Goal: Information Seeking & Learning: Learn about a topic

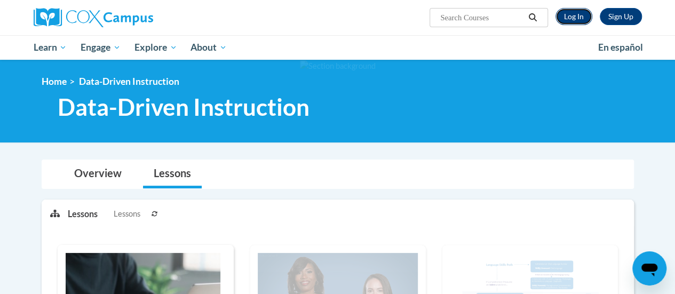
click at [576, 19] on link "Log In" at bounding box center [574, 16] width 37 height 17
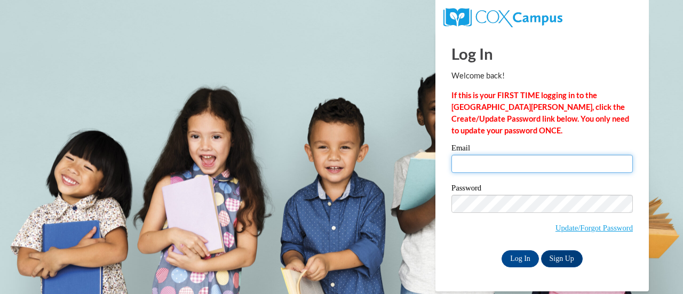
click at [588, 166] on input "Email" at bounding box center [543, 164] width 182 height 18
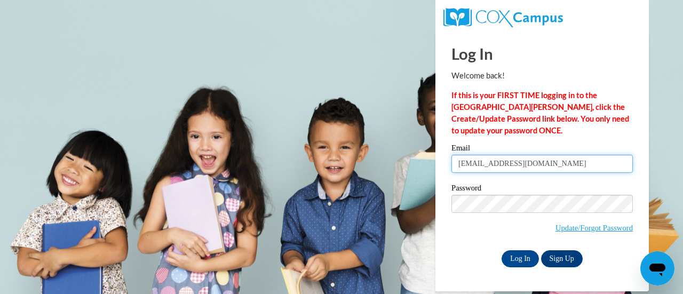
type input "amheino@sunprairieschools.org"
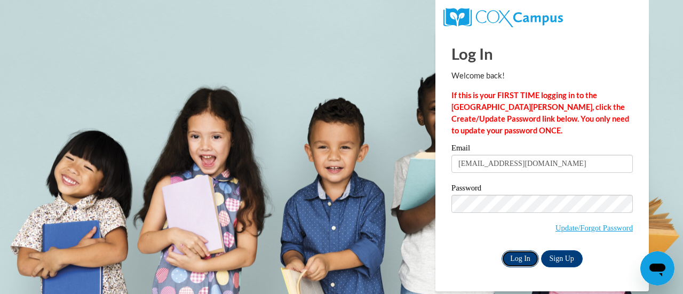
click at [522, 259] on input "Log In" at bounding box center [520, 258] width 37 height 17
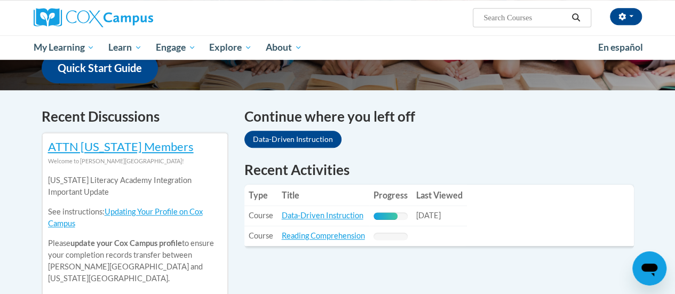
scroll to position [281, 0]
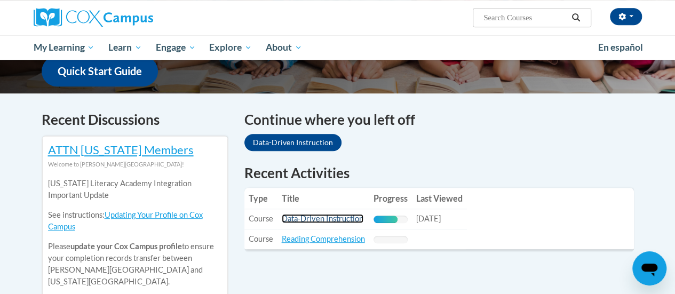
click at [340, 219] on link "Data-Driven Instruction" at bounding box center [323, 218] width 82 height 9
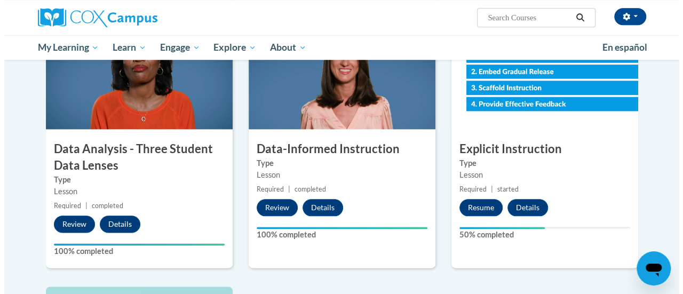
scroll to position [531, 0]
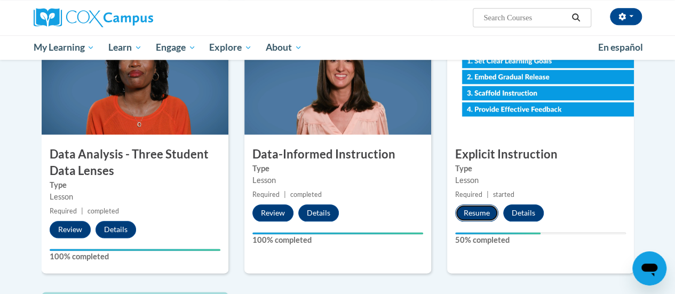
click at [470, 212] on button "Resume" at bounding box center [476, 212] width 43 height 17
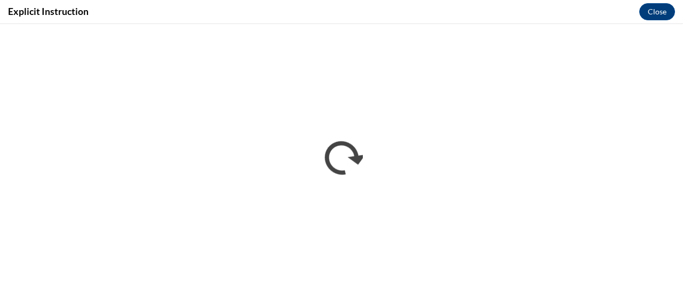
scroll to position [0, 0]
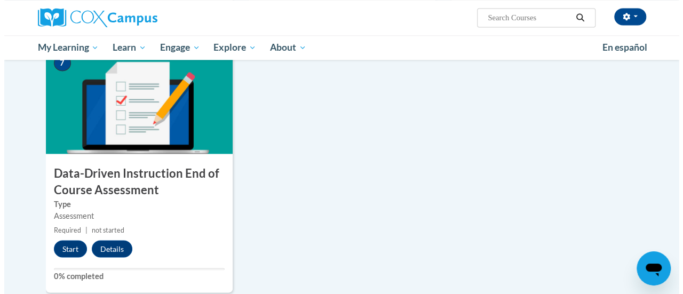
scroll to position [778, 0]
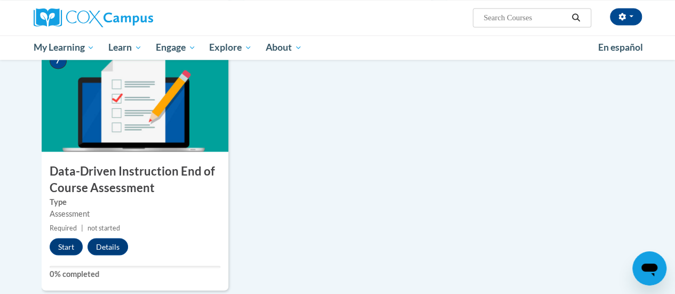
drag, startPoint x: 485, startPoint y: 210, endPoint x: 416, endPoint y: 148, distance: 92.2
click at [70, 248] on button "Start" at bounding box center [66, 246] width 33 height 17
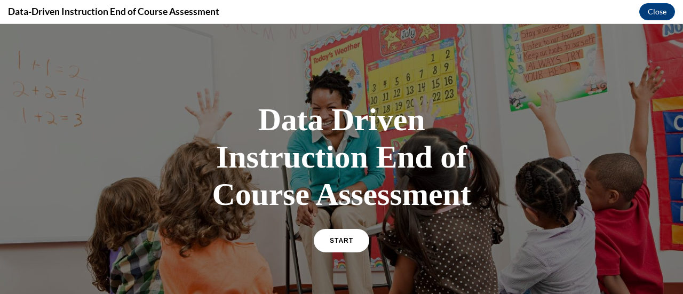
scroll to position [0, 0]
click at [340, 243] on span "START" at bounding box center [341, 241] width 25 height 8
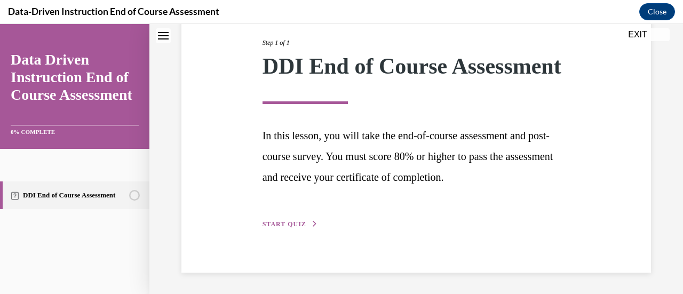
scroll to position [157, 0]
click at [293, 223] on span "START QUIZ" at bounding box center [285, 224] width 44 height 7
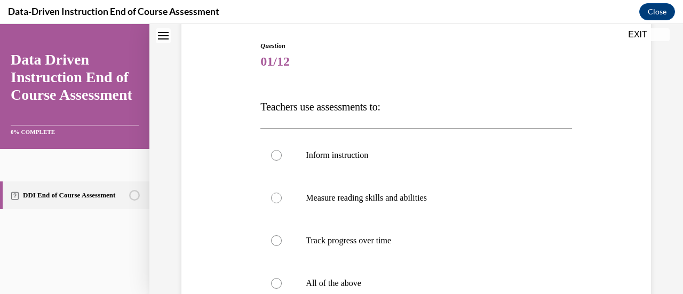
scroll to position [131, 0]
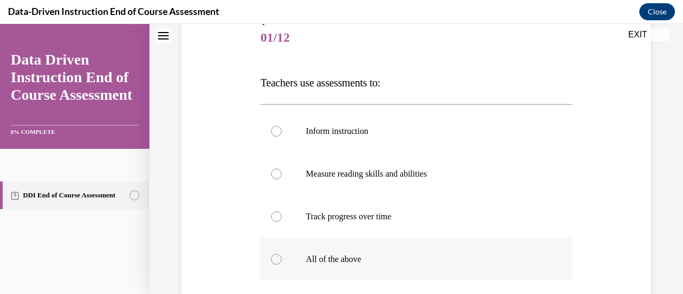
click at [278, 259] on div at bounding box center [276, 259] width 11 height 11
click at [278, 259] on input "All of the above" at bounding box center [276, 259] width 11 height 11
radio input "true"
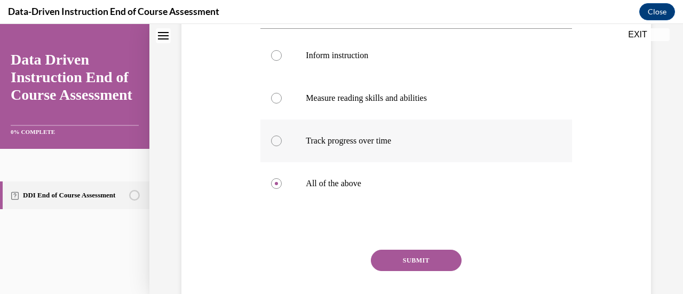
scroll to position [215, 0]
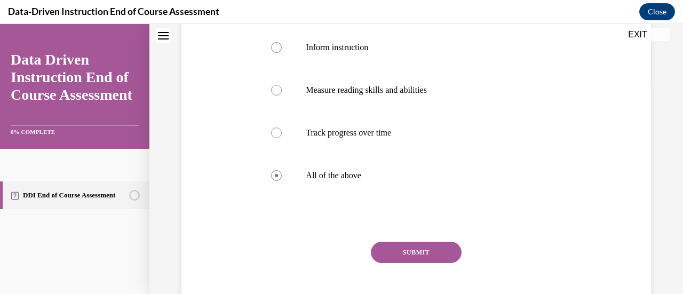
click at [413, 249] on button "SUBMIT" at bounding box center [416, 252] width 91 height 21
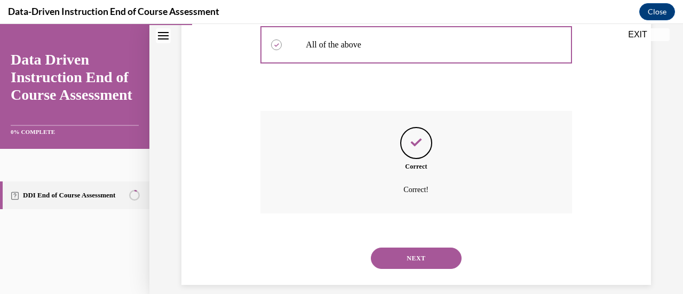
scroll to position [358, 0]
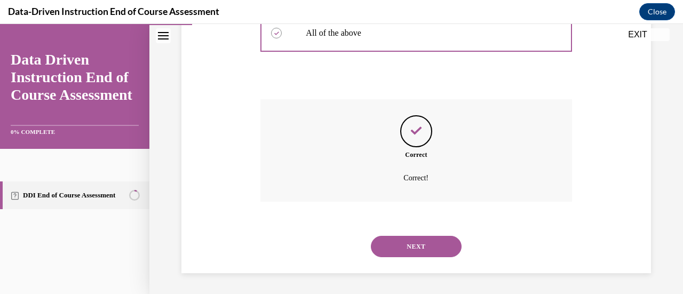
click at [413, 249] on button "NEXT" at bounding box center [416, 246] width 91 height 21
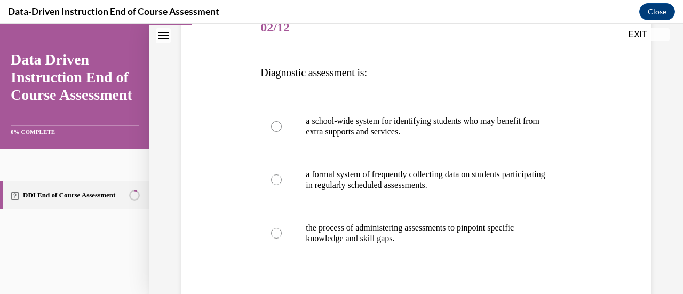
scroll to position [142, 0]
click at [278, 232] on div at bounding box center [276, 232] width 11 height 11
click at [278, 232] on input "the process of administering assessments to pinpoint specific knowledge and ski…" at bounding box center [276, 232] width 11 height 11
radio input "true"
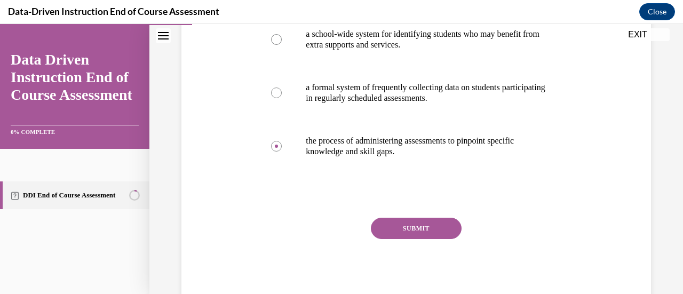
click at [408, 226] on button "SUBMIT" at bounding box center [416, 228] width 91 height 21
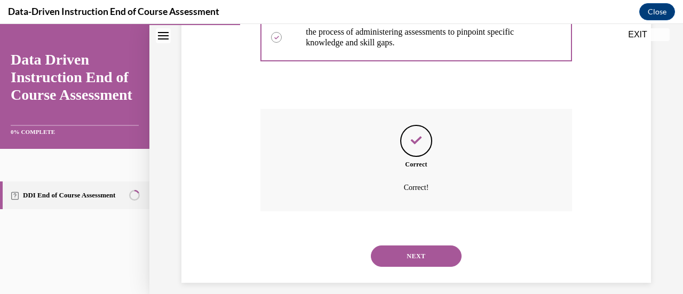
scroll to position [347, 0]
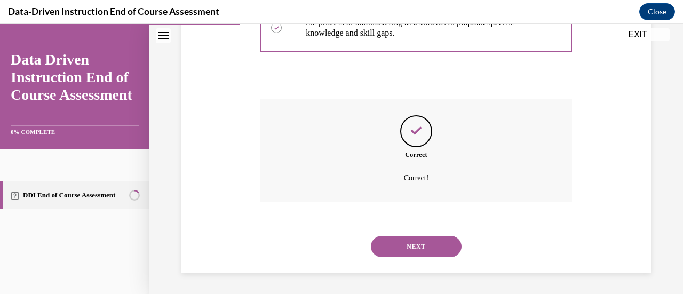
click at [411, 240] on button "NEXT" at bounding box center [416, 246] width 91 height 21
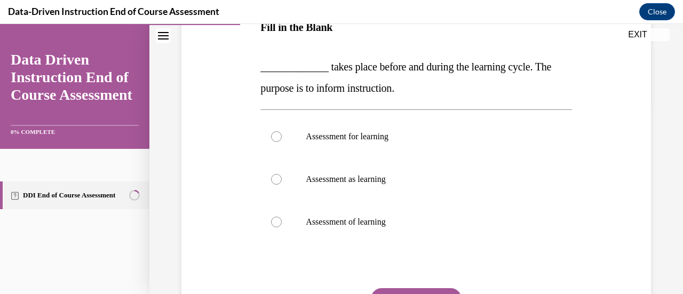
scroll to position [187, 0]
click at [272, 140] on label "Assessment for learning" at bounding box center [416, 136] width 311 height 43
click at [272, 140] on input "Assessment for learning" at bounding box center [276, 136] width 11 height 11
radio input "true"
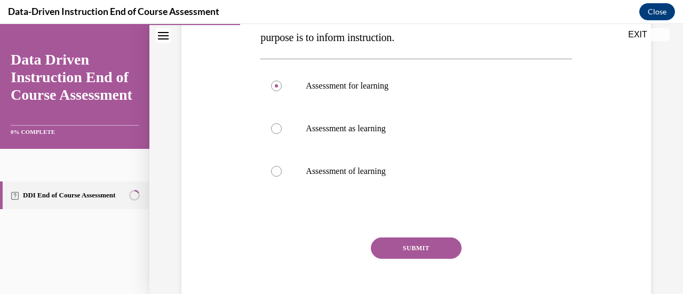
click at [415, 247] on button "SUBMIT" at bounding box center [416, 248] width 91 height 21
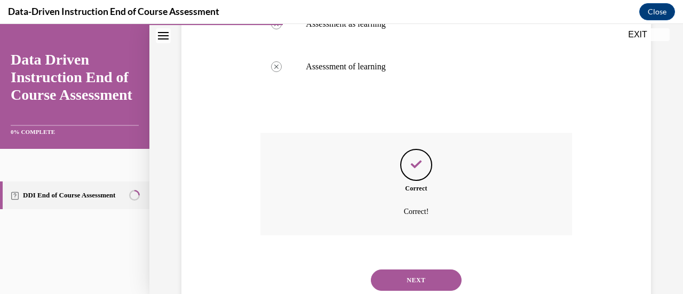
scroll to position [376, 0]
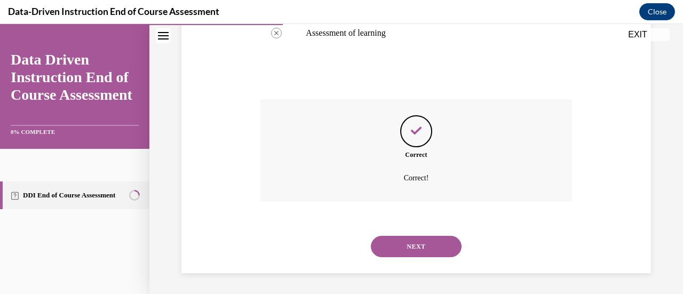
click at [415, 246] on button "NEXT" at bounding box center [416, 246] width 91 height 21
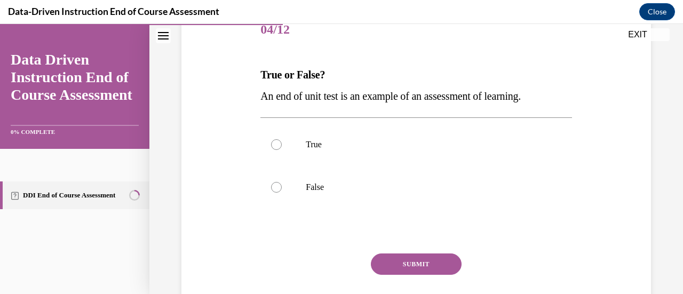
scroll to position [145, 0]
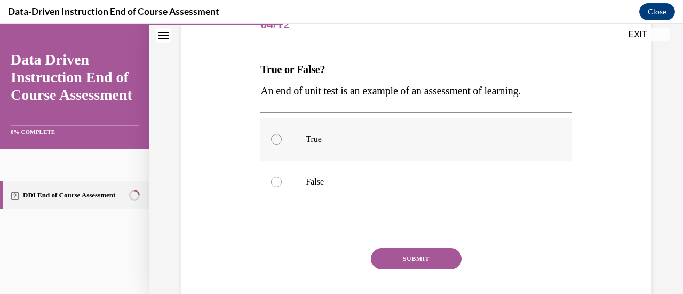
click at [277, 140] on div at bounding box center [276, 139] width 11 height 11
click at [277, 140] on input "True" at bounding box center [276, 139] width 11 height 11
radio input "true"
click at [413, 252] on button "SUBMIT" at bounding box center [416, 258] width 91 height 21
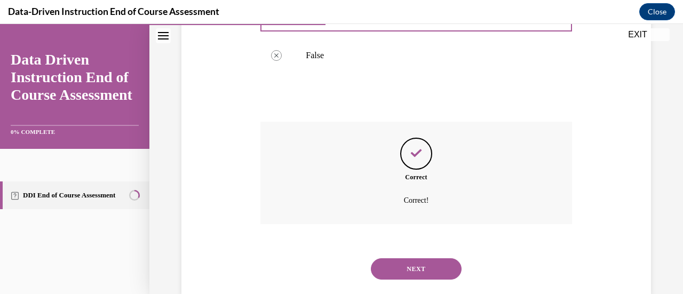
scroll to position [273, 0]
click at [414, 271] on button "NEXT" at bounding box center [416, 267] width 91 height 21
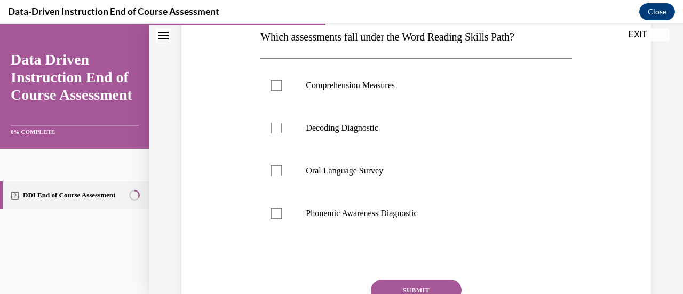
scroll to position [176, 0]
click at [274, 133] on div at bounding box center [276, 129] width 11 height 11
click at [274, 133] on input "Decoding Diagnostic" at bounding box center [276, 129] width 11 height 11
checkbox input "true"
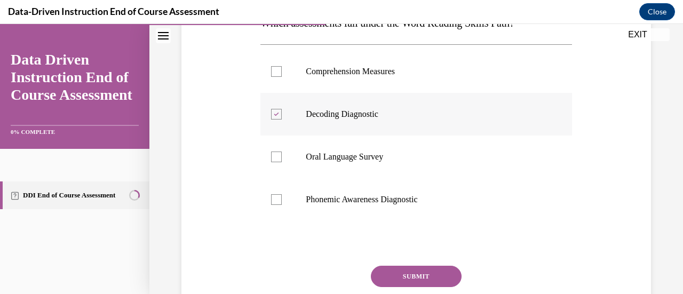
scroll to position [203, 0]
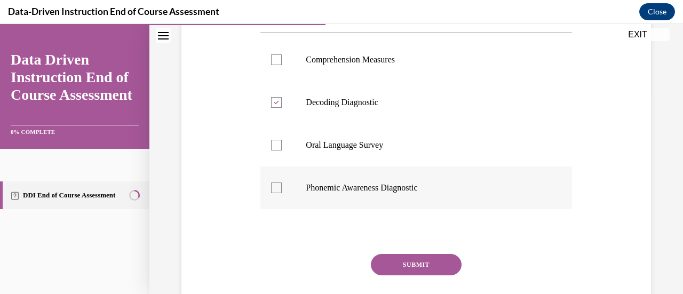
click at [274, 191] on div at bounding box center [276, 188] width 11 height 11
click at [274, 191] on input "Phonemic Awareness Diagnostic" at bounding box center [276, 188] width 11 height 11
checkbox input "true"
drag, startPoint x: 274, startPoint y: 191, endPoint x: 426, endPoint y: 213, distance: 153.3
click at [426, 213] on div "Comprehension Measures Decoding Diagnostic Oral Language Survey Phonemic Awaren…" at bounding box center [416, 124] width 311 height 182
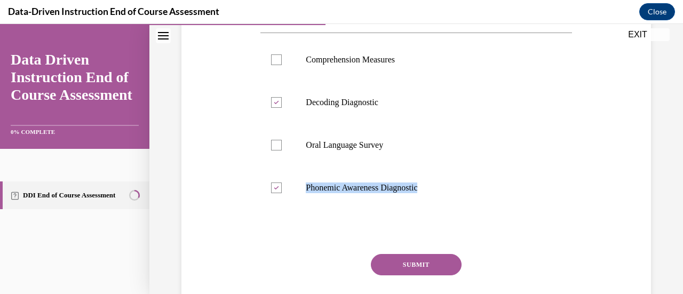
click at [426, 264] on button "SUBMIT" at bounding box center [416, 264] width 91 height 21
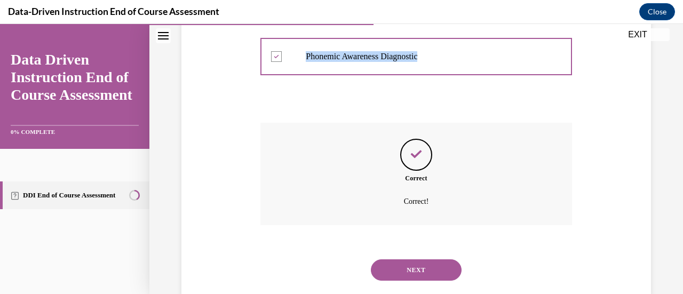
scroll to position [358, 0]
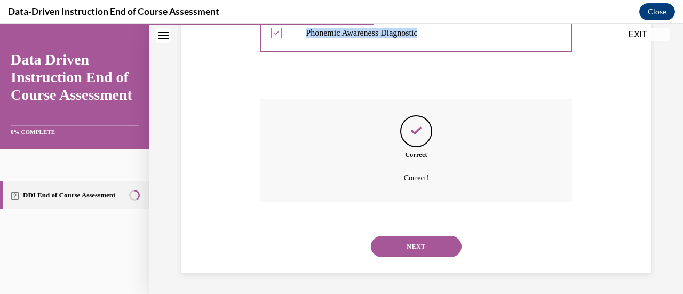
click at [408, 244] on button "NEXT" at bounding box center [416, 246] width 91 height 21
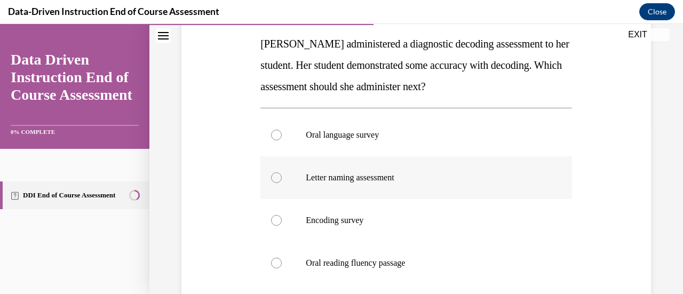
scroll to position [172, 0]
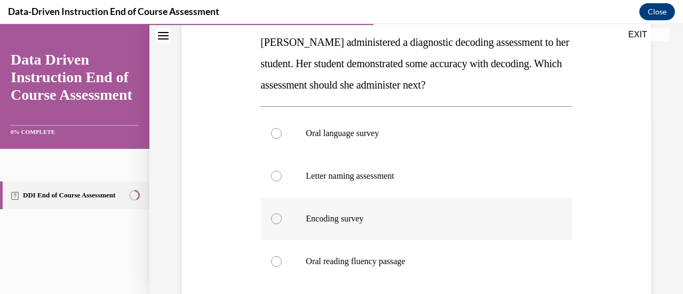
click at [277, 221] on div at bounding box center [276, 219] width 11 height 11
click at [277, 221] on input "Encoding survey" at bounding box center [276, 219] width 11 height 11
radio input "true"
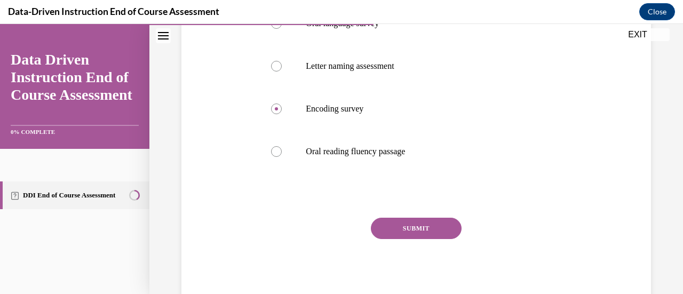
click at [407, 230] on button "SUBMIT" at bounding box center [416, 228] width 91 height 21
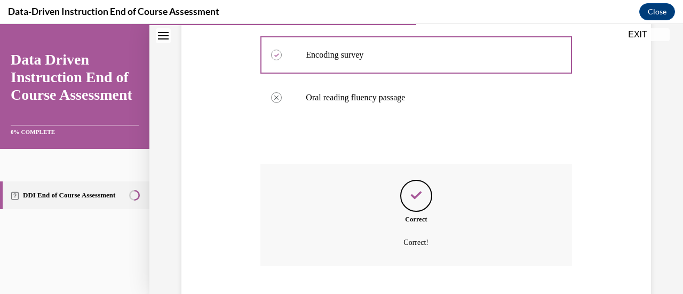
scroll to position [400, 0]
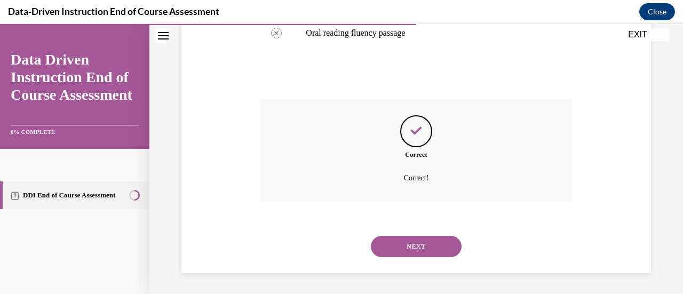
click at [409, 241] on button "NEXT" at bounding box center [416, 246] width 91 height 21
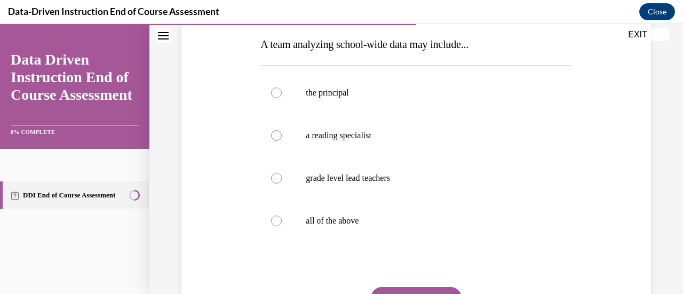
scroll to position [170, 0]
click at [278, 223] on div at bounding box center [276, 221] width 11 height 11
click at [278, 223] on input "all of the above" at bounding box center [276, 221] width 11 height 11
radio input "true"
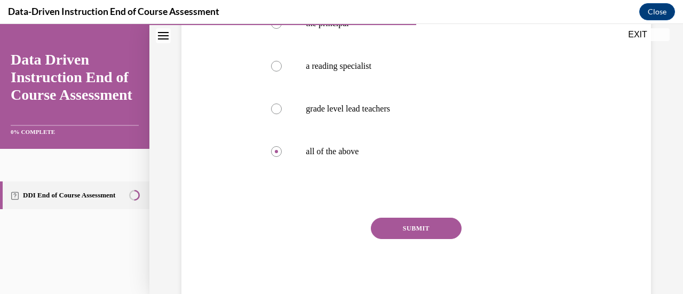
click at [413, 226] on button "SUBMIT" at bounding box center [416, 228] width 91 height 21
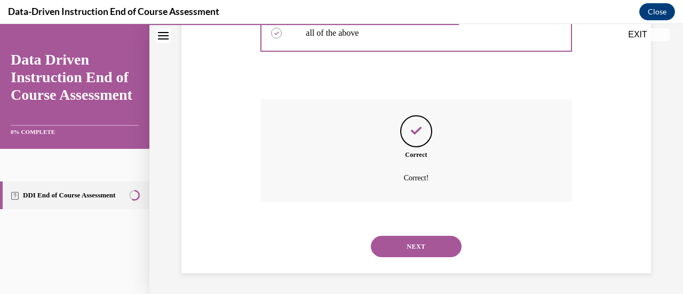
scroll to position [358, 0]
click at [414, 247] on button "NEXT" at bounding box center [416, 246] width 91 height 21
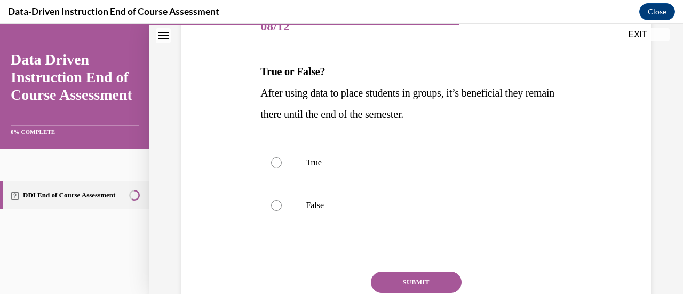
scroll to position [143, 0]
click at [277, 206] on div at bounding box center [276, 205] width 11 height 11
click at [277, 206] on input "False" at bounding box center [276, 205] width 11 height 11
radio input "true"
click at [419, 282] on button "SUBMIT" at bounding box center [416, 281] width 91 height 21
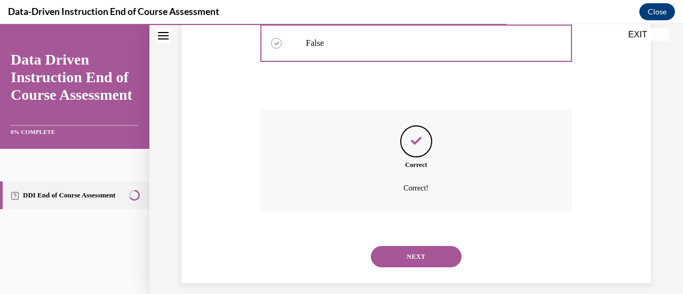
scroll to position [306, 0]
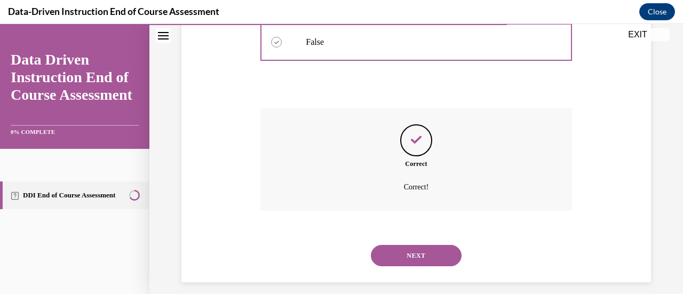
click at [411, 256] on button "NEXT" at bounding box center [416, 255] width 91 height 21
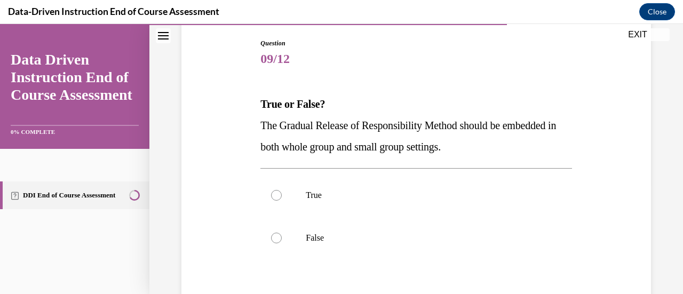
scroll to position [112, 0]
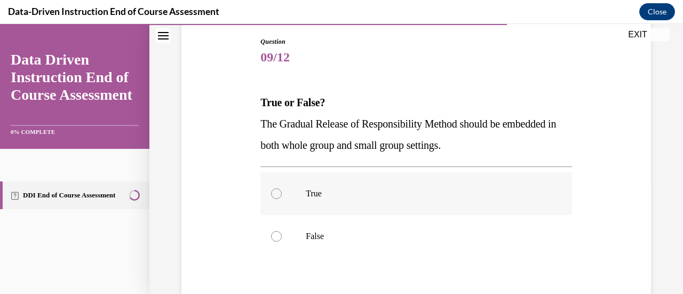
click at [277, 192] on div at bounding box center [276, 193] width 11 height 11
click at [277, 192] on input "True" at bounding box center [276, 193] width 11 height 11
radio input "true"
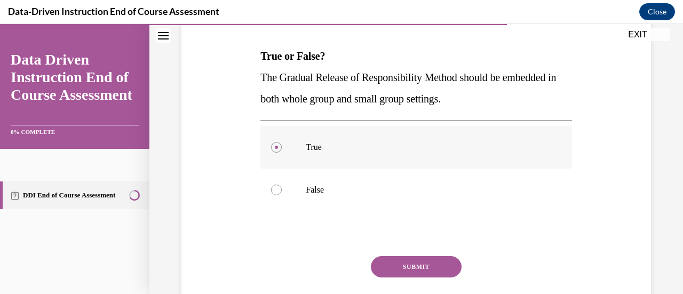
scroll to position [159, 0]
click at [415, 263] on button "SUBMIT" at bounding box center [416, 266] width 91 height 21
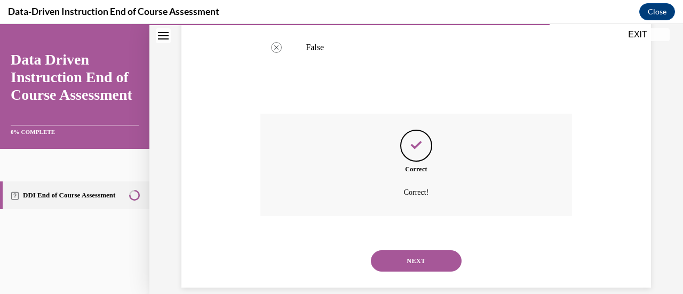
scroll to position [315, 0]
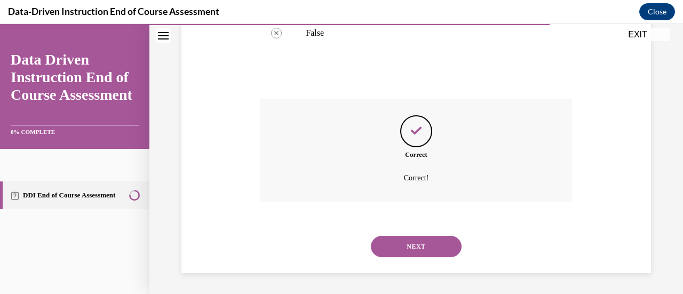
click at [404, 237] on button "NEXT" at bounding box center [416, 246] width 91 height 21
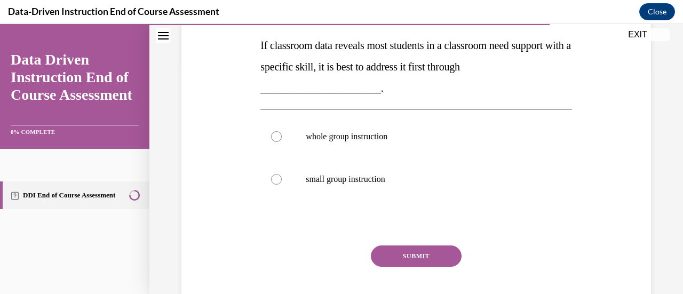
scroll to position [234, 0]
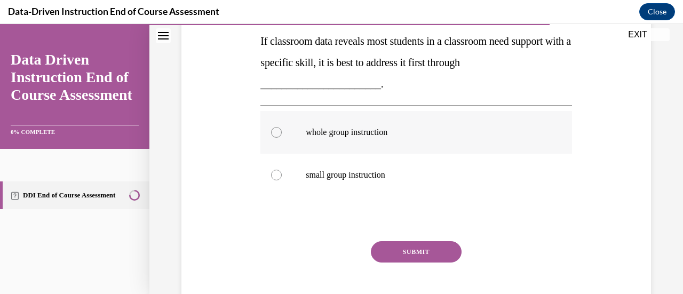
click at [279, 136] on div at bounding box center [276, 132] width 11 height 11
click at [279, 136] on input "whole group instruction" at bounding box center [276, 132] width 11 height 11
radio input "true"
click at [420, 253] on button "SUBMIT" at bounding box center [416, 251] width 91 height 21
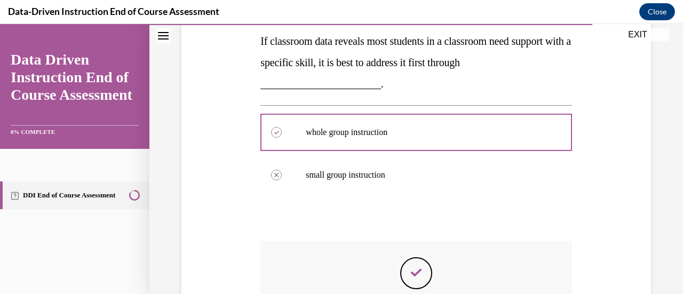
scroll to position [376, 0]
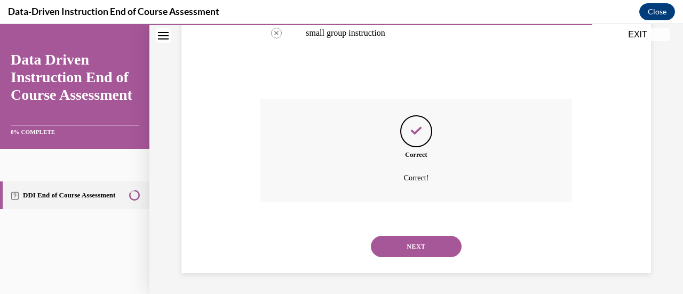
click at [415, 245] on button "NEXT" at bounding box center [416, 246] width 91 height 21
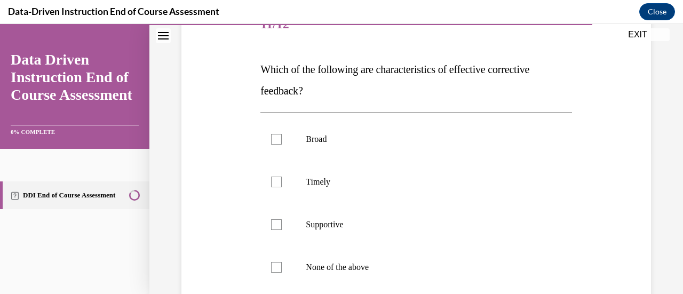
scroll to position [145, 0]
click at [275, 180] on div at bounding box center [276, 182] width 11 height 11
click at [275, 180] on input "Timely" at bounding box center [276, 182] width 11 height 11
checkbox input "true"
click at [278, 226] on div at bounding box center [276, 224] width 11 height 11
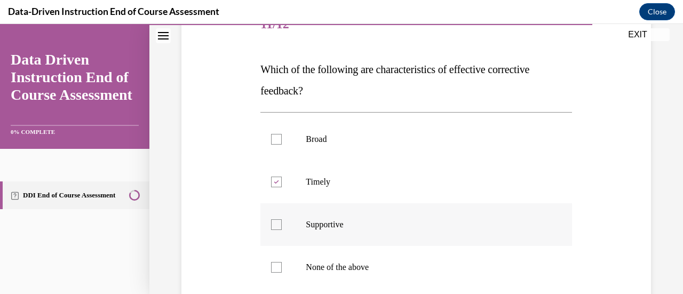
click at [278, 226] on input "Supportive" at bounding box center [276, 224] width 11 height 11
checkbox input "true"
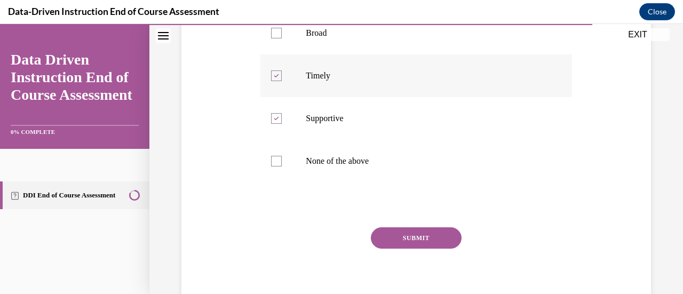
scroll to position [252, 0]
click at [422, 233] on button "SUBMIT" at bounding box center [416, 236] width 91 height 21
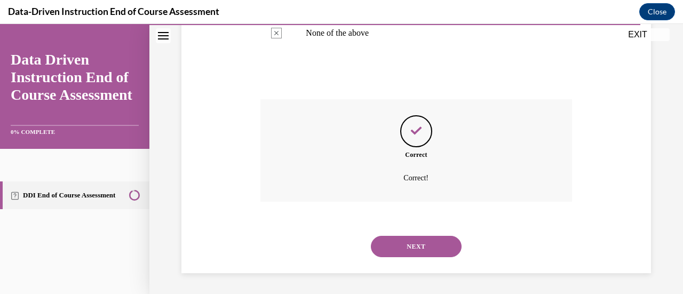
scroll to position [379, 0]
click at [413, 251] on button "NEXT" at bounding box center [416, 247] width 91 height 21
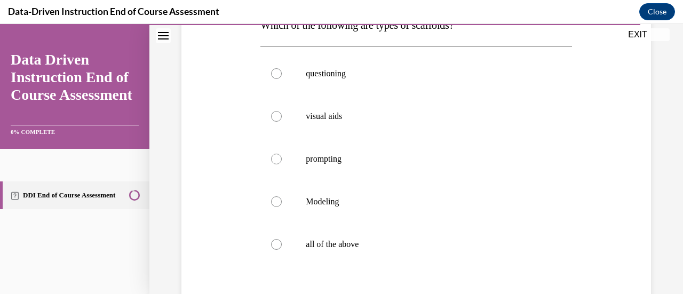
scroll to position [186, 0]
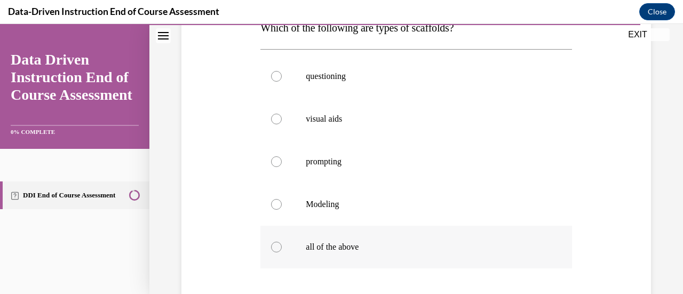
click at [274, 250] on div at bounding box center [276, 247] width 11 height 11
click at [274, 250] on input "all of the above" at bounding box center [276, 247] width 11 height 11
radio input "true"
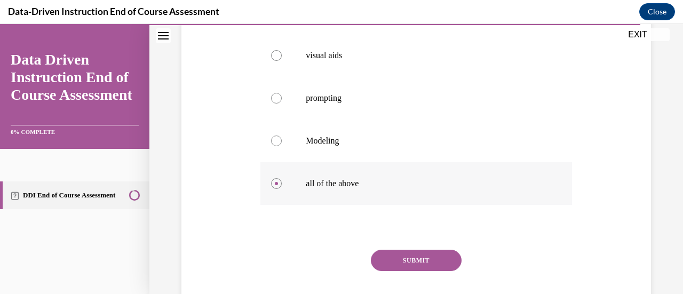
scroll to position [282, 0]
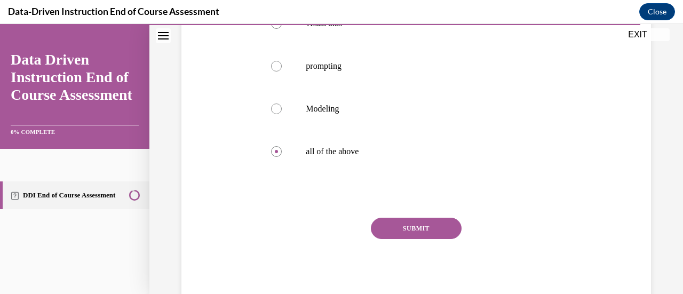
click at [407, 230] on button "SUBMIT" at bounding box center [416, 228] width 91 height 21
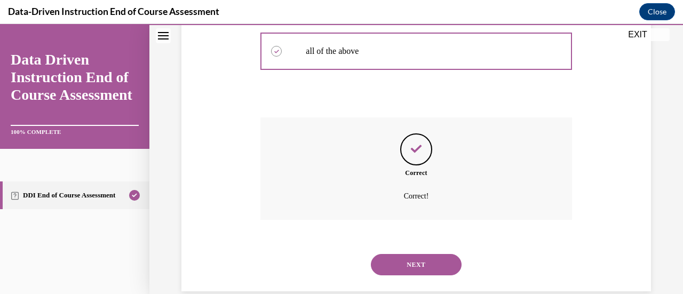
scroll to position [400, 0]
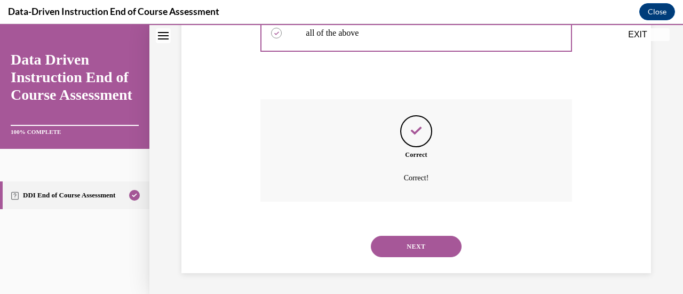
click at [415, 242] on button "NEXT" at bounding box center [416, 246] width 91 height 21
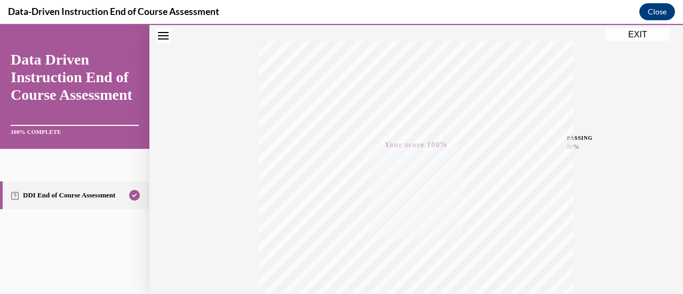
scroll to position [277, 0]
click at [636, 35] on button "EXIT" at bounding box center [638, 34] width 64 height 13
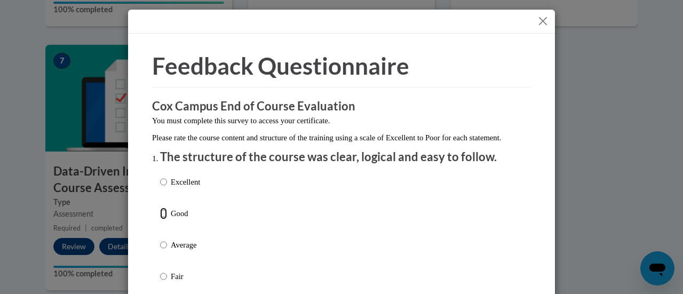
click at [160, 219] on input "Good" at bounding box center [163, 214] width 7 height 12
radio input "true"
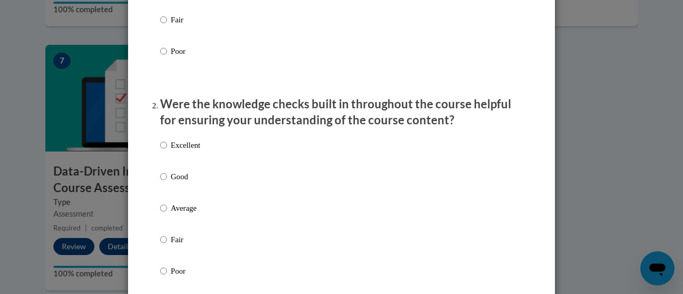
scroll to position [259, 0]
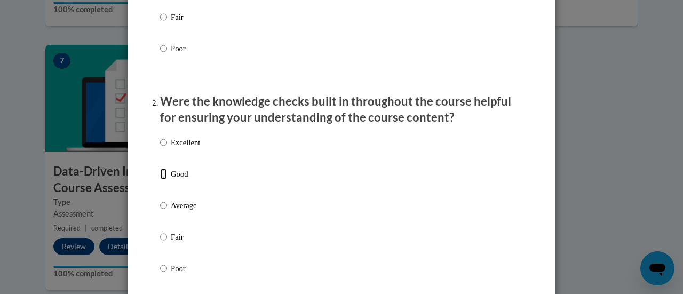
click at [160, 180] on input "Good" at bounding box center [163, 174] width 7 height 12
radio input "true"
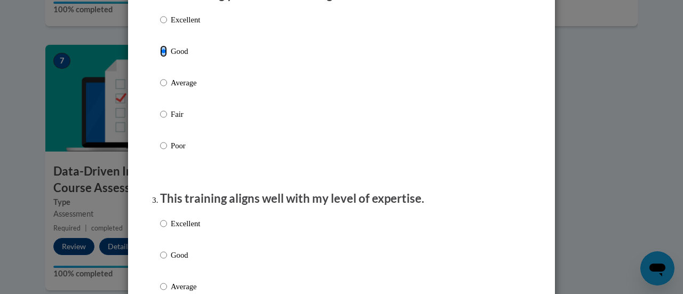
scroll to position [455, 0]
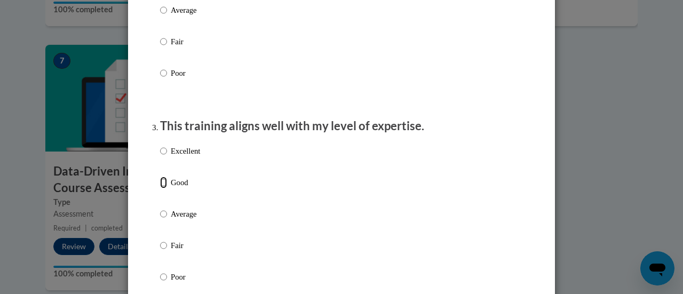
click at [160, 188] on input "Good" at bounding box center [163, 183] width 7 height 12
radio input "true"
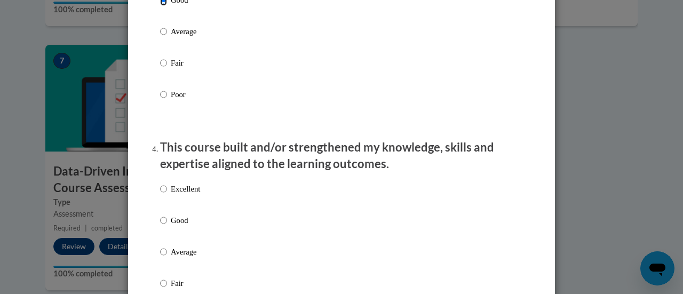
scroll to position [645, 0]
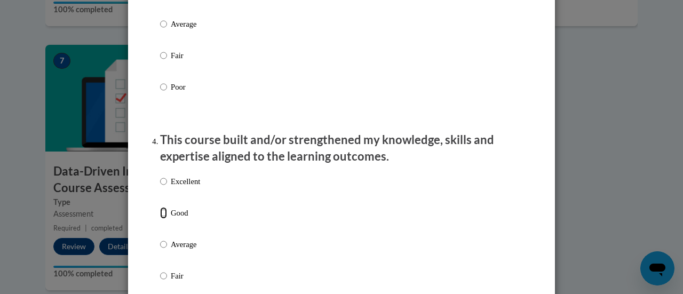
click at [160, 219] on input "Good" at bounding box center [163, 213] width 7 height 12
radio input "true"
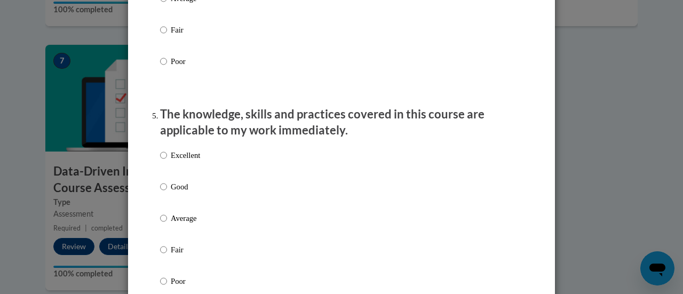
scroll to position [894, 0]
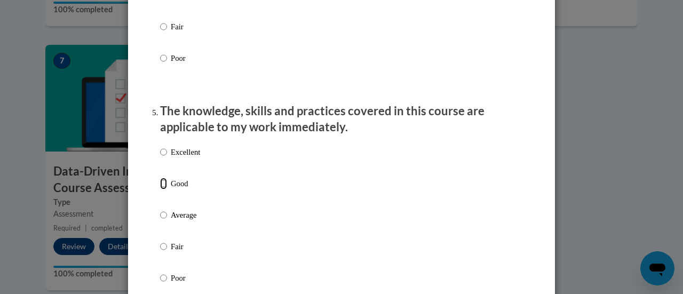
click at [162, 190] on input "Good" at bounding box center [163, 184] width 7 height 12
radio input "true"
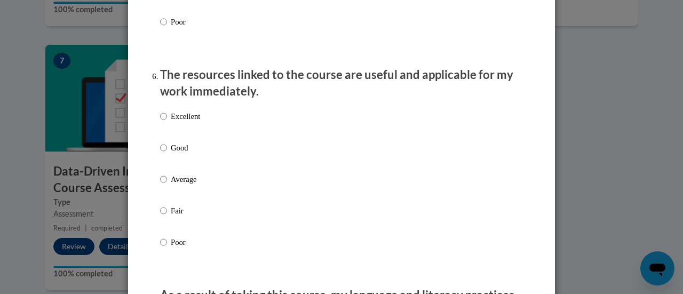
scroll to position [1168, 0]
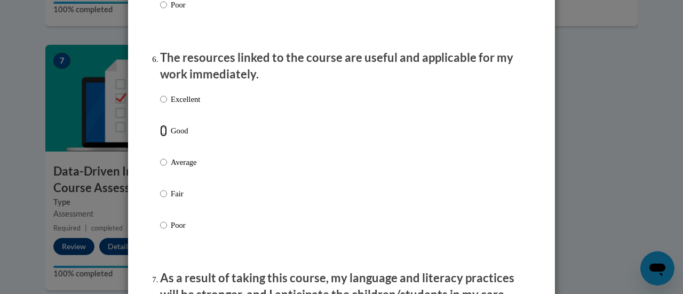
click at [160, 137] on input "Good" at bounding box center [163, 131] width 7 height 12
radio input "true"
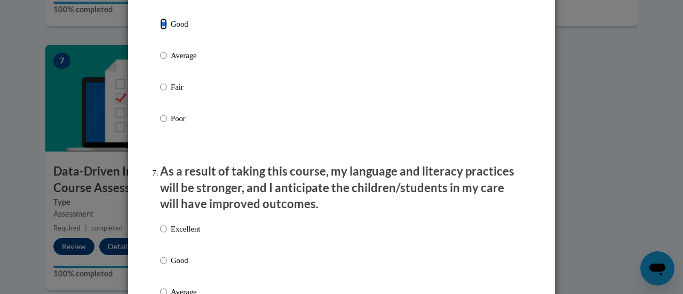
scroll to position [1392, 0]
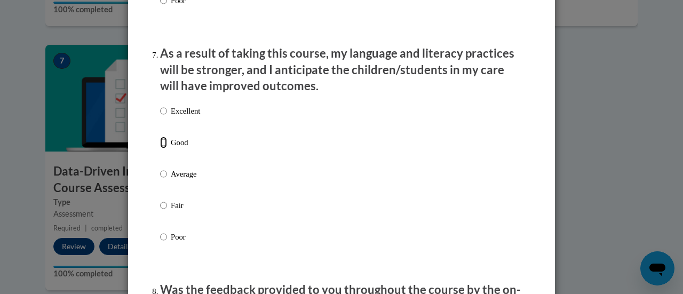
click at [160, 148] on input "Good" at bounding box center [163, 143] width 7 height 12
radio input "true"
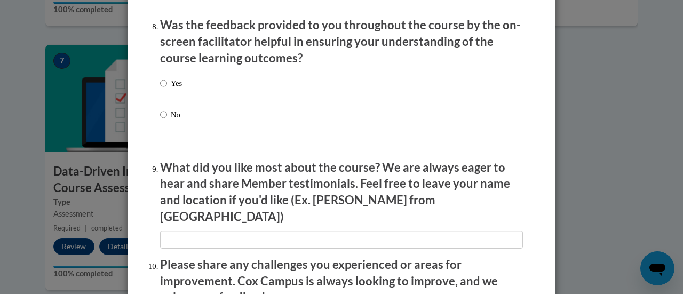
scroll to position [1658, 0]
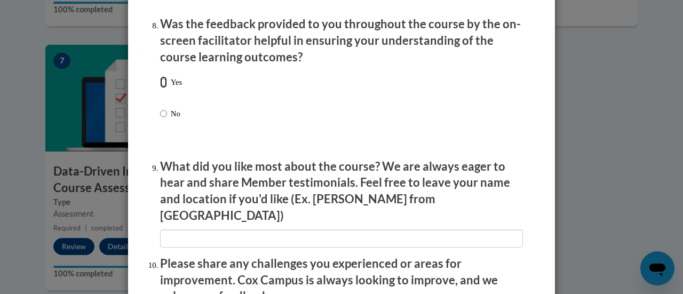
click at [160, 88] on input "Yes" at bounding box center [163, 82] width 7 height 12
radio input "true"
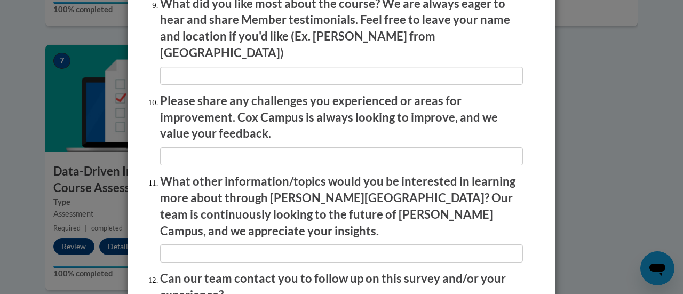
scroll to position [1926, 0]
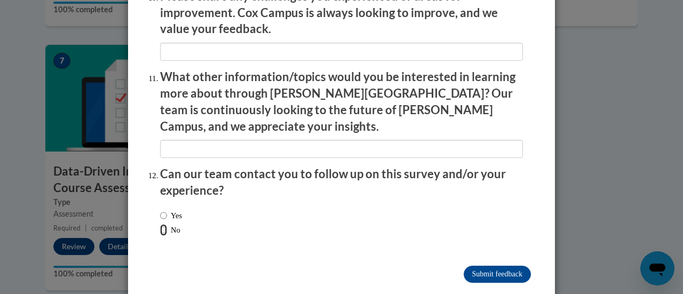
click at [160, 224] on input "No" at bounding box center [163, 230] width 7 height 12
radio input "true"
click at [493, 266] on input "Submit feedback" at bounding box center [497, 274] width 67 height 17
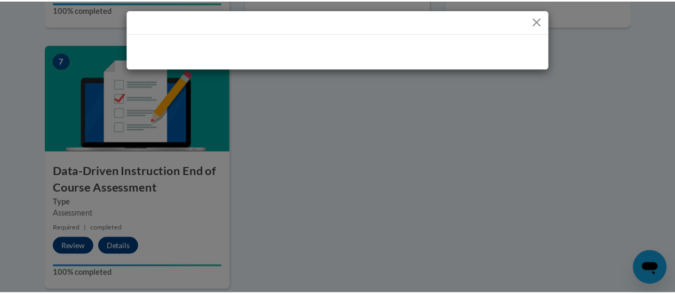
scroll to position [0, 0]
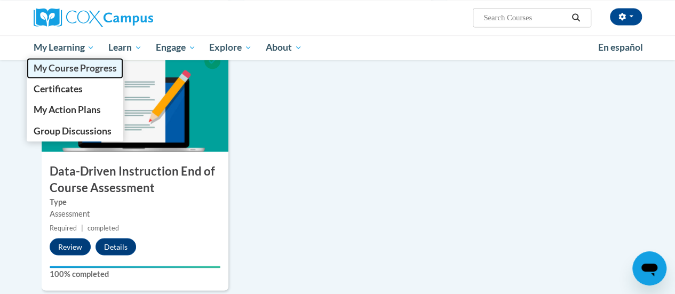
click at [69, 73] on span "My Course Progress" at bounding box center [74, 67] width 83 height 11
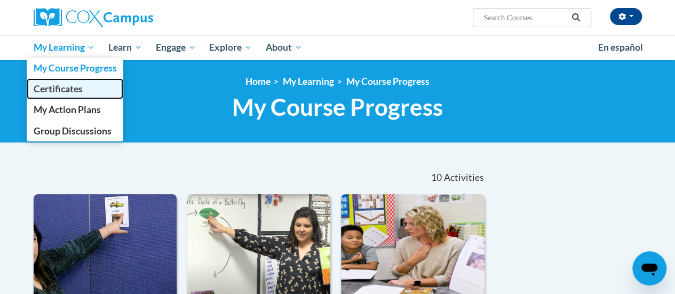
click at [70, 91] on span "Certificates" at bounding box center [57, 88] width 49 height 11
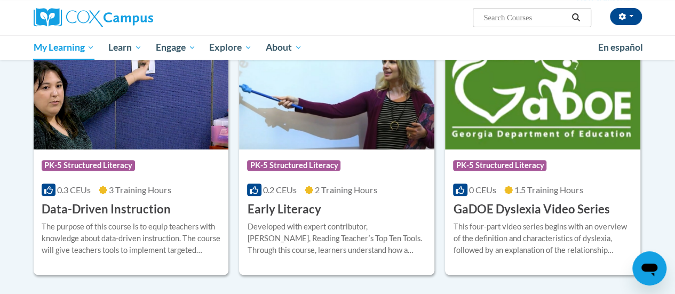
scroll to position [217, 0]
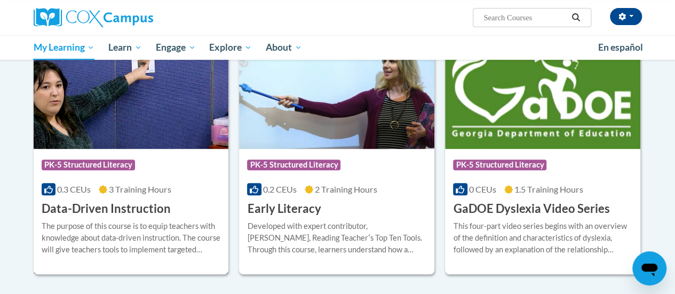
click at [84, 176] on div "Course Category: PK-5 Structured Literacy" at bounding box center [131, 166] width 179 height 24
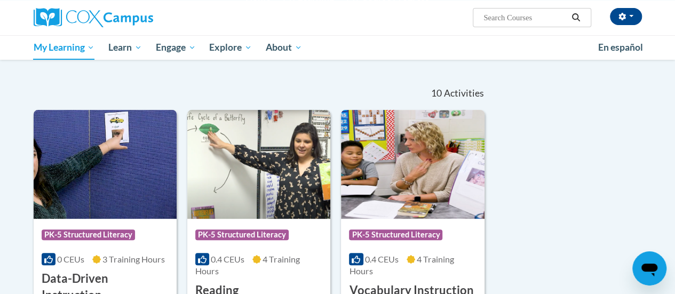
scroll to position [84, 0]
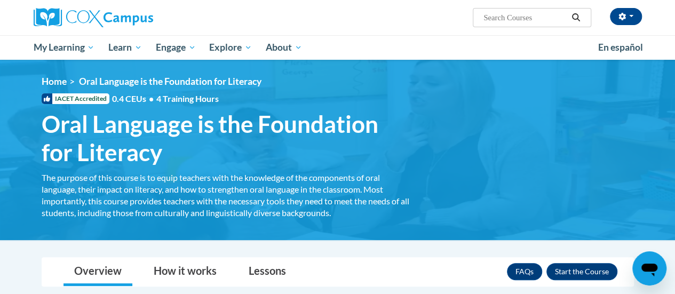
click at [441, 166] on div "<en>Home</en><fr>Accueil</fr><de>Zuhause</de><it>Casa</it><es>Casa</es><pt>Casa…" at bounding box center [338, 150] width 625 height 148
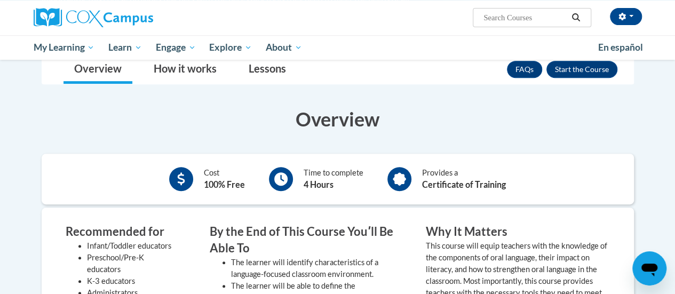
scroll to position [140, 0]
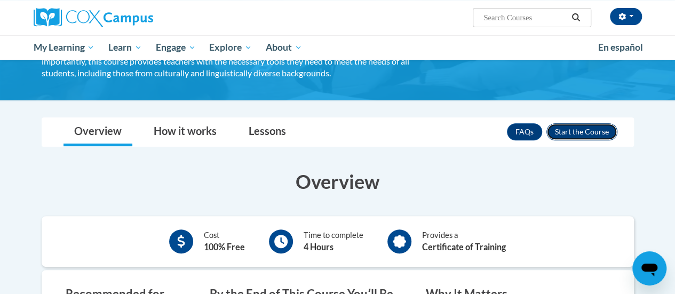
click at [608, 139] on button "Enroll" at bounding box center [582, 131] width 71 height 17
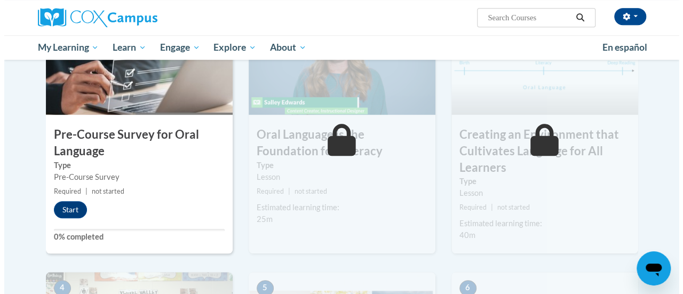
scroll to position [309, 0]
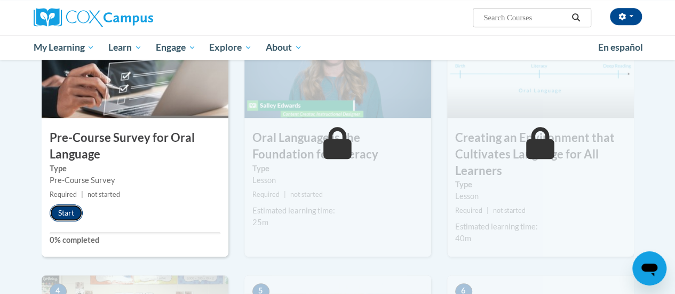
click at [65, 213] on button "Start" at bounding box center [66, 212] width 33 height 17
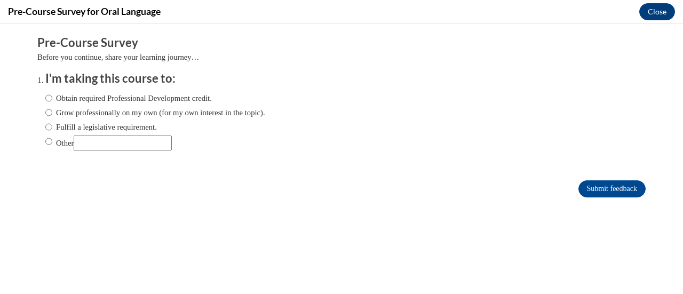
scroll to position [0, 0]
click at [45, 97] on input "Obtain required Professional Development credit." at bounding box center [48, 98] width 7 height 12
radio input "true"
click at [599, 186] on input "Submit feedback" at bounding box center [612, 188] width 67 height 17
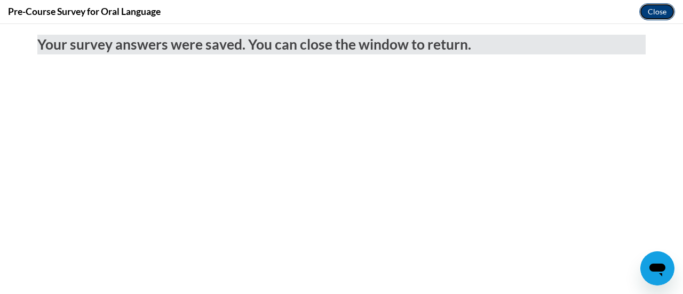
click at [657, 11] on button "Close" at bounding box center [658, 11] width 36 height 17
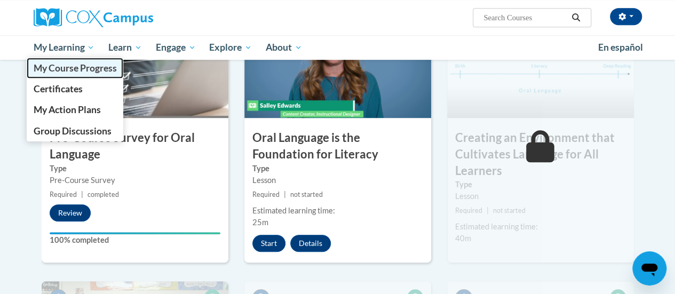
click at [69, 69] on span "My Course Progress" at bounding box center [74, 67] width 83 height 11
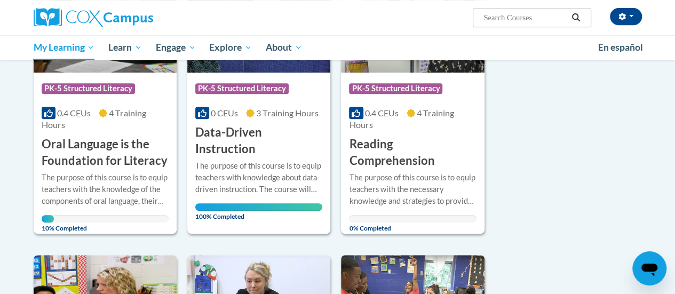
scroll to position [239, 0]
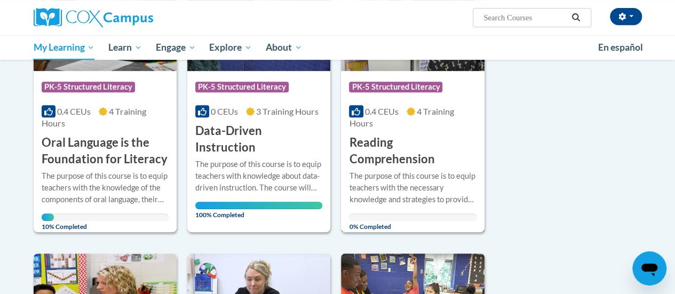
click at [424, 156] on h3 "Reading Comprehension" at bounding box center [412, 151] width 127 height 33
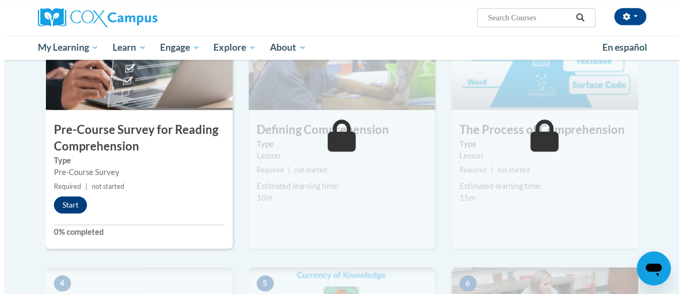
scroll to position [292, 0]
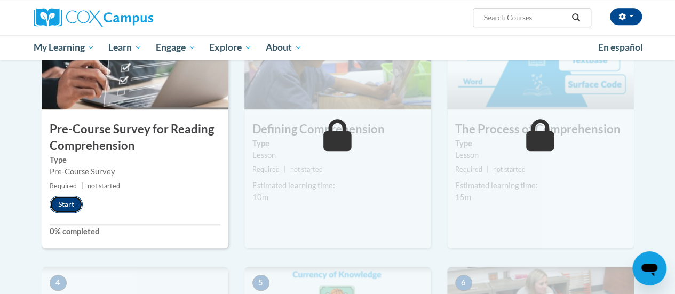
click at [69, 203] on button "Start" at bounding box center [66, 204] width 33 height 17
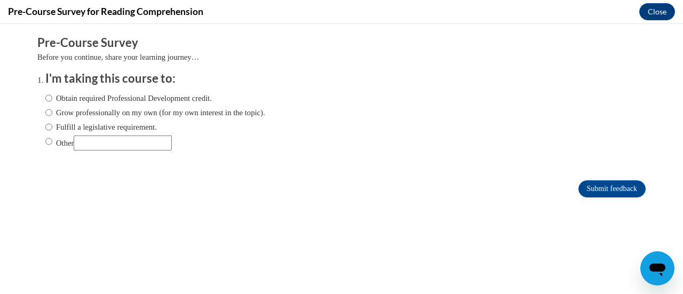
scroll to position [0, 0]
click at [45, 99] on input "Obtain required Professional Development credit." at bounding box center [48, 98] width 7 height 12
radio input "true"
click at [583, 192] on input "Submit feedback" at bounding box center [612, 188] width 67 height 17
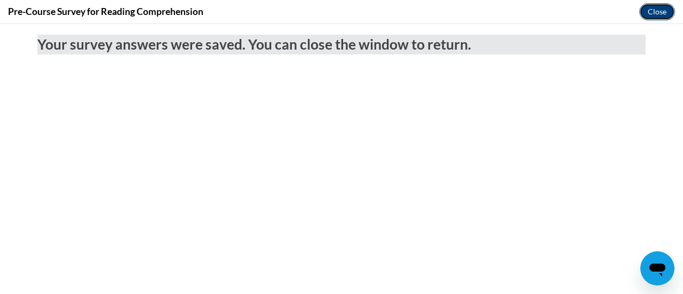
click at [656, 9] on button "Close" at bounding box center [658, 11] width 36 height 17
